Goal: Task Accomplishment & Management: Complete application form

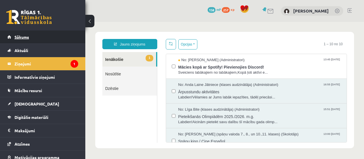
click at [27, 37] on span "Sākums" at bounding box center [21, 36] width 14 height 5
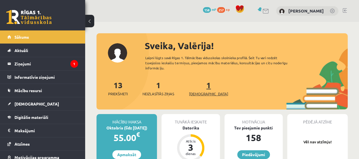
click at [199, 91] on span "[DEMOGRAPHIC_DATA]" at bounding box center [208, 94] width 39 height 6
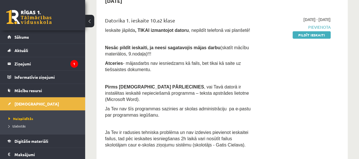
scroll to position [57, 0]
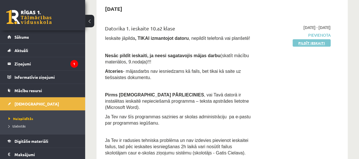
click at [312, 43] on link "Pildīt ieskaiti" at bounding box center [312, 42] width 38 height 7
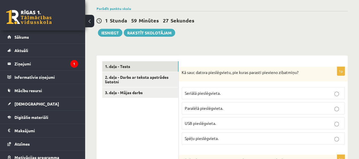
scroll to position [114, 0]
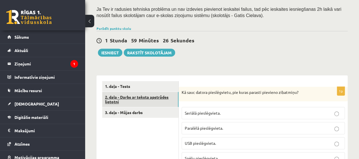
click at [136, 98] on link "2. daļa - Darbs ar teksta apstrādes lietotni" at bounding box center [140, 99] width 76 height 15
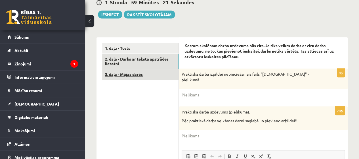
scroll to position [136, 0]
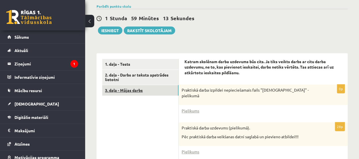
click at [129, 91] on link "3. daļa - Mājas darbs" at bounding box center [140, 90] width 76 height 11
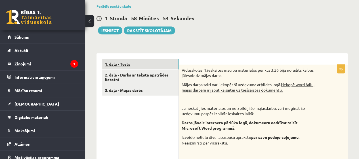
click at [117, 64] on link "1. daļa - Tests" at bounding box center [140, 64] width 76 height 11
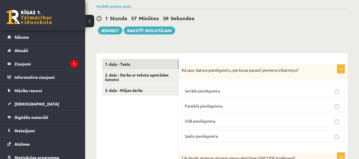
scroll to position [157, 0]
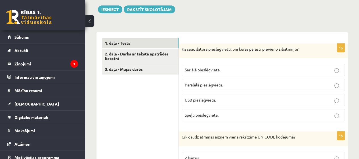
click at [199, 97] on span "USB pieslēgvieta." at bounding box center [200, 99] width 31 height 5
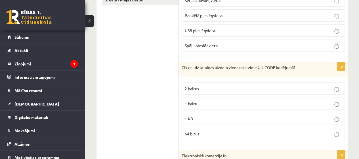
scroll to position [242, 0]
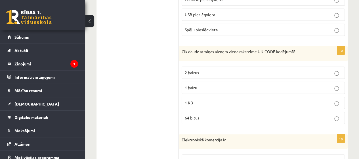
click at [198, 90] on label "1 baitu" at bounding box center [263, 88] width 163 height 12
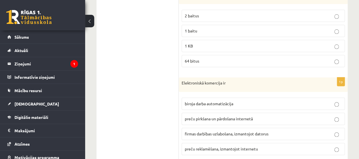
scroll to position [327, 0]
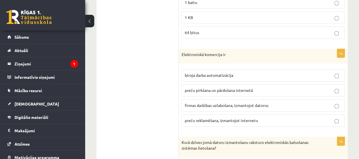
click at [224, 87] on span "preču pirkšana un pārdošana internetā" at bounding box center [219, 89] width 68 height 5
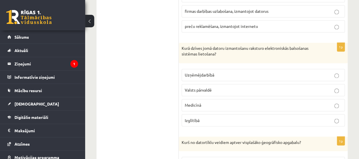
scroll to position [412, 0]
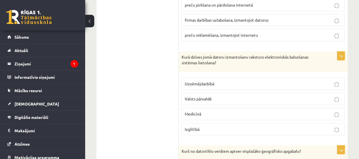
click at [208, 96] on span "Valsts pārvaldē" at bounding box center [198, 98] width 27 height 5
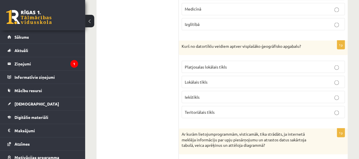
scroll to position [526, 0]
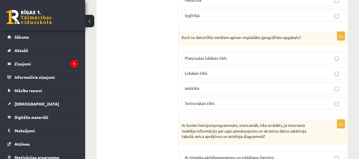
click at [219, 70] on p "Lokālais tīkls" at bounding box center [263, 73] width 157 height 6
click at [218, 57] on p "Platjosalas lokālais tīkls" at bounding box center [263, 58] width 157 height 6
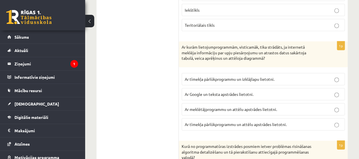
scroll to position [611, 0]
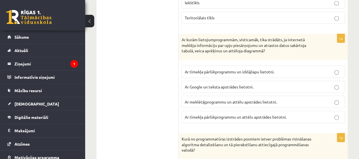
click at [242, 69] on span "Ar tīmekļa pārlūkprogrammu un izklājlapu lietotni." at bounding box center [230, 71] width 90 height 5
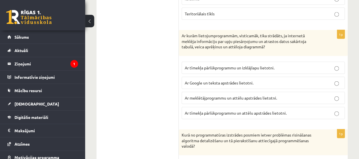
scroll to position [696, 0]
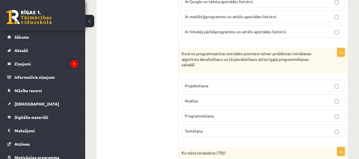
click at [208, 113] on span "Programmēšana" at bounding box center [199, 115] width 29 height 5
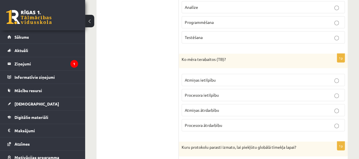
scroll to position [810, 0]
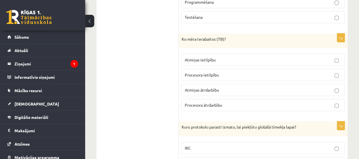
click at [217, 87] on span "Atmiņas ātrdarbību" at bounding box center [202, 89] width 34 height 5
click at [207, 57] on span "Atmiņas ietilpību" at bounding box center [200, 59] width 31 height 5
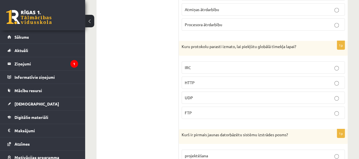
scroll to position [895, 0]
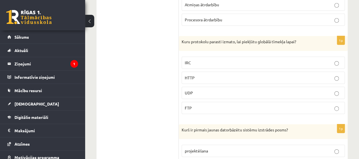
click at [236, 75] on p "HTTP" at bounding box center [263, 78] width 157 height 6
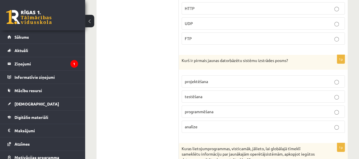
scroll to position [980, 0]
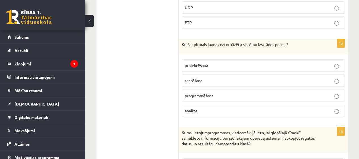
click at [212, 108] on p "analīze" at bounding box center [263, 111] width 157 height 6
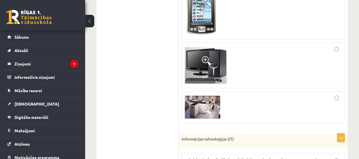
scroll to position [1293, 0]
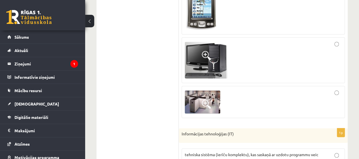
click at [336, 86] on label at bounding box center [263, 102] width 163 height 32
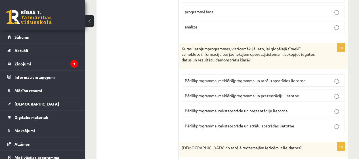
scroll to position [1072, 0]
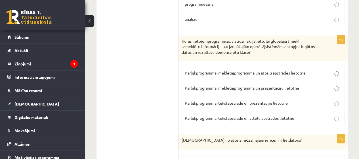
click at [238, 85] on span "Pārlūkprogramma, meklētājprogramma un prezentāciju lietotne" at bounding box center [242, 87] width 114 height 5
click at [230, 100] on label "Pārlūkprogramma, tekstapstrāde un prezentāciju lietotne" at bounding box center [263, 103] width 163 height 12
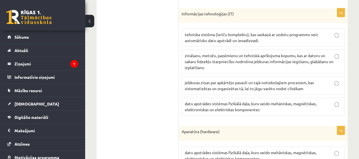
scroll to position [1384, 0]
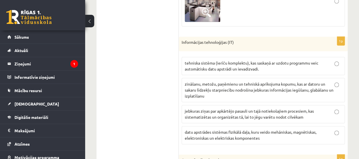
click at [234, 78] on label "zināšanu, metožu, paņēmienu un tehniskā aprīkojuma kopumu, kas ar datoru un sak…" at bounding box center [263, 90] width 163 height 24
click at [234, 108] on p "jebkuras ziņas par apkārtējo pasauli un tajā notiekošajiem procesiem, kas siste…" at bounding box center [263, 114] width 157 height 12
click at [231, 81] on span "zināšanu, metožu, paņēmienu un tehniskā aprīkojuma kopumu, kas ar datoru un sak…" at bounding box center [259, 89] width 149 height 17
click at [233, 60] on span "tehniska sistēma (ierīču komplektu), kas saskaņā ar uzdotu programmu veic autom…" at bounding box center [252, 65] width 134 height 11
click at [275, 60] on p "tehniska sistēma (ierīču komplektu), kas saskaņā ar uzdotu programmu veic autom…" at bounding box center [263, 66] width 157 height 12
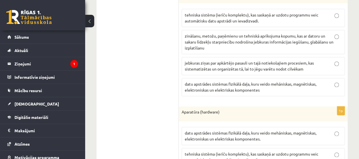
scroll to position [1441, 0]
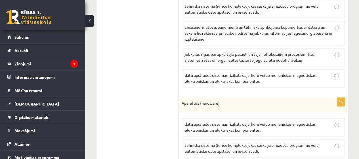
click at [276, 72] on span "datu apstrādes sistēmas fizikālā daļa, kuru veido mehāniskas, magnētiskas, elek…" at bounding box center [251, 77] width 132 height 11
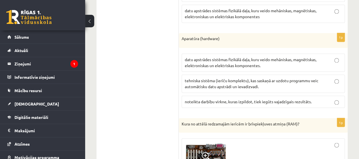
scroll to position [1498, 0]
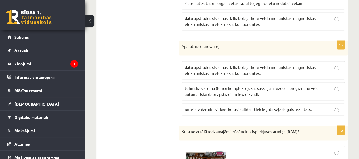
click at [226, 64] on span "datu apstrādes sistēmas fizikālā daļa, kuru veido mehāniskas, magnētiskas, elek…" at bounding box center [251, 69] width 132 height 11
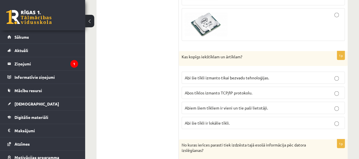
scroll to position [1782, 0]
click at [255, 86] on label "Abos tīklos izmanto TCP/IP protokolu." at bounding box center [263, 92] width 163 height 12
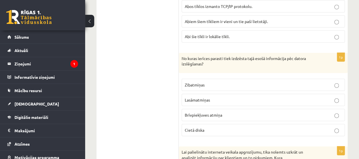
scroll to position [1867, 0]
click at [212, 128] on p "Cietā diska" at bounding box center [263, 131] width 157 height 6
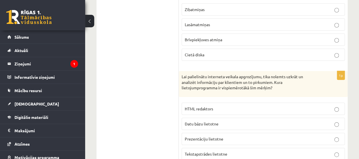
scroll to position [1952, 0]
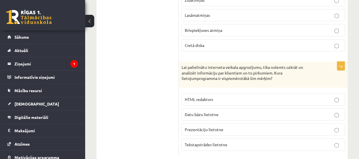
drag, startPoint x: 206, startPoint y: 99, endPoint x: 214, endPoint y: 97, distance: 7.6
click at [206, 112] on span "Datu bāzu lietotne" at bounding box center [202, 114] width 34 height 5
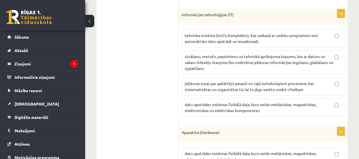
scroll to position [1384, 0]
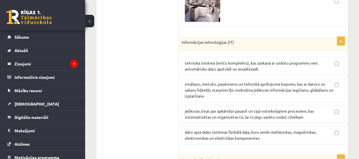
click at [212, 86] on p "zināšanu, metožu, paņēmienu un tehniskā aprīkojuma kopumu, kas ar datoru un sak…" at bounding box center [263, 90] width 157 height 18
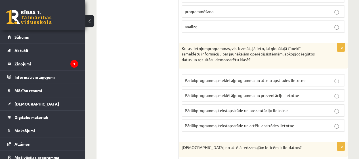
scroll to position [1044, 0]
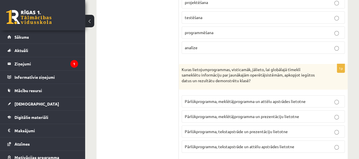
click at [240, 114] on span "Pārlūkprogramma, meklētājprogramma un prezentāciju lietotne" at bounding box center [242, 116] width 114 height 5
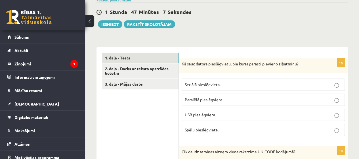
scroll to position [135, 0]
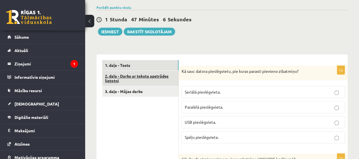
click at [118, 76] on link "2. daļa - Darbs ar teksta apstrādes lietotni" at bounding box center [140, 78] width 76 height 15
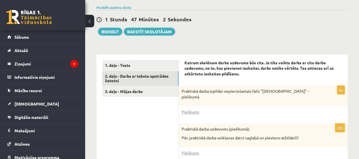
scroll to position [163, 0]
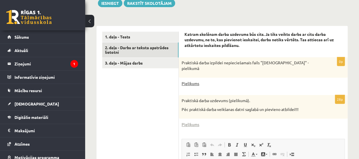
click at [191, 84] on link "Pielikums" at bounding box center [191, 83] width 18 height 6
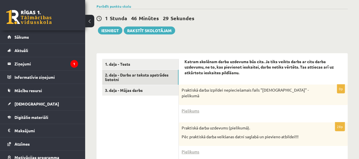
scroll to position [164, 0]
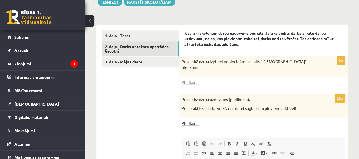
click at [194, 122] on link "Pielikums" at bounding box center [191, 123] width 18 height 6
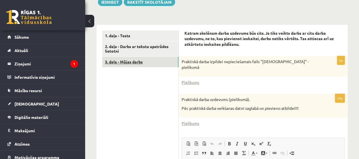
click at [128, 61] on link "3. daļa - Mājas darbs" at bounding box center [140, 62] width 76 height 11
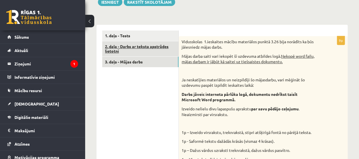
click at [124, 51] on link "2. daļa - Darbs ar teksta apstrādes lietotni" at bounding box center [140, 48] width 76 height 15
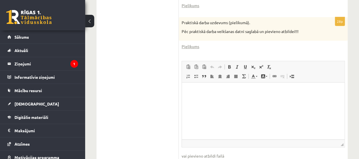
scroll to position [249, 0]
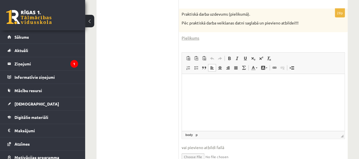
click at [238, 85] on html at bounding box center [263, 82] width 163 height 17
drag, startPoint x: 210, startPoint y: 87, endPoint x: 196, endPoint y: 84, distance: 13.6
click at [196, 84] on p "Bagātinātā teksta redaktors, wiswyg-editor-user-answer-47024936998000" at bounding box center [263, 82] width 151 height 6
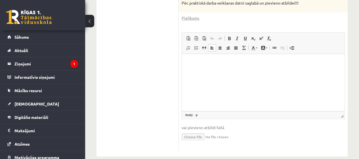
scroll to position [278, 0]
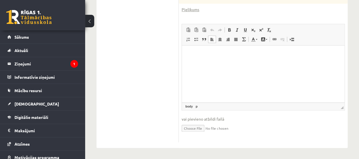
click at [197, 126] on input "file" at bounding box center [263, 128] width 163 height 12
type input "**********"
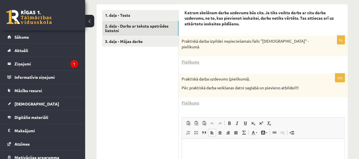
scroll to position [136, 0]
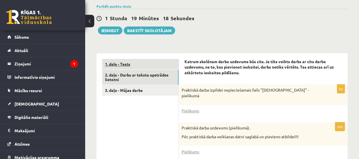
click at [120, 61] on link "1. daļa - Tests" at bounding box center [140, 64] width 76 height 11
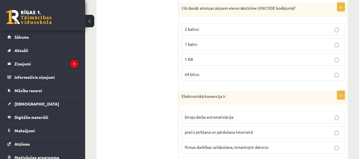
scroll to position [278, 0]
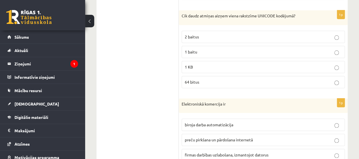
click at [199, 34] on span "2 baitus" at bounding box center [192, 36] width 14 height 5
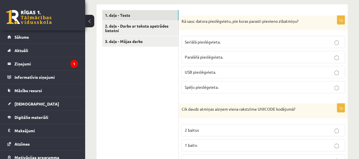
scroll to position [107, 0]
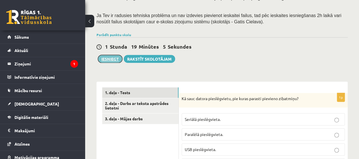
click at [107, 56] on button "Iesniegt" at bounding box center [110, 59] width 24 height 8
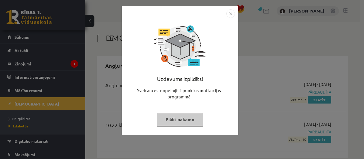
click at [230, 14] on img "Close" at bounding box center [230, 13] width 9 height 9
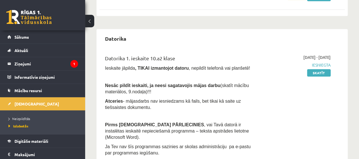
scroll to position [170, 0]
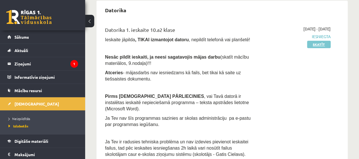
click at [317, 45] on link "Skatīt" at bounding box center [319, 44] width 24 height 7
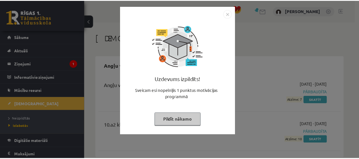
scroll to position [170, 0]
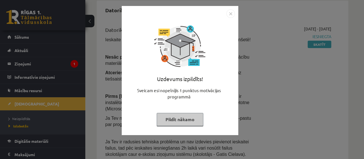
click at [233, 19] on div "Uzdevums izpildīts! Sveicam esi nopelnījis 1 punktus motivācijas programmā Pild…" at bounding box center [180, 75] width 110 height 114
click at [233, 13] on img "Close" at bounding box center [230, 13] width 9 height 9
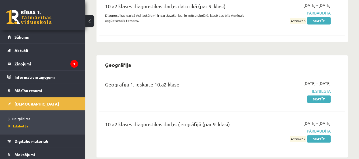
scroll to position [349, 0]
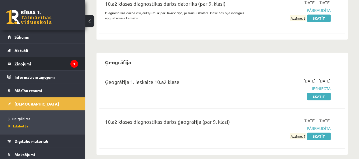
click at [28, 63] on legend "Ziņojumi 1" at bounding box center [46, 63] width 64 height 13
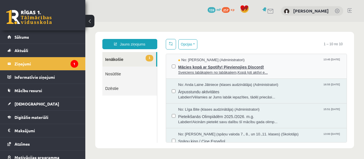
click at [200, 70] on span "Sveiciens labākajiem no labākajiem,Kopā ļoti aktīvi e..." at bounding box center [259, 72] width 163 height 5
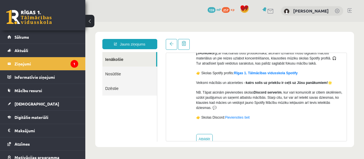
scroll to position [85, 0]
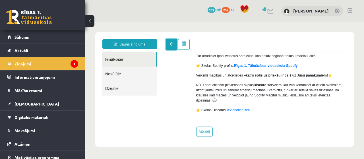
click at [170, 46] on link at bounding box center [171, 44] width 11 height 11
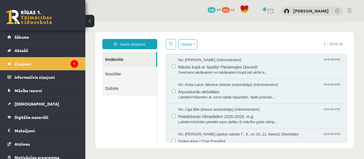
scroll to position [0, 0]
click at [32, 41] on link "Sākums" at bounding box center [42, 36] width 71 height 13
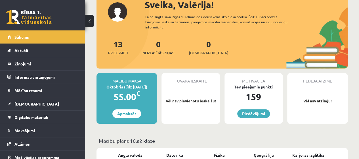
scroll to position [28, 0]
